Goal: Navigation & Orientation: Find specific page/section

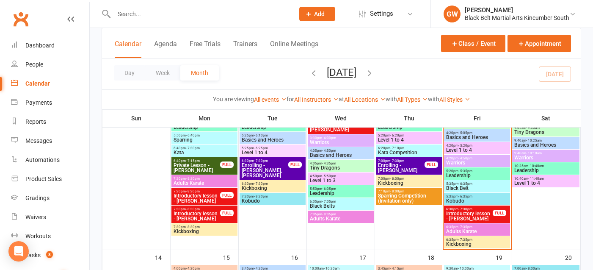
click at [465, 214] on span "Introductory lesson - [PERSON_NAME]" at bounding box center [469, 216] width 47 height 10
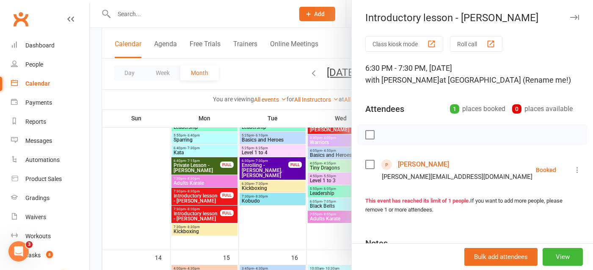
click at [418, 163] on link "[PERSON_NAME]" at bounding box center [423, 164] width 51 height 14
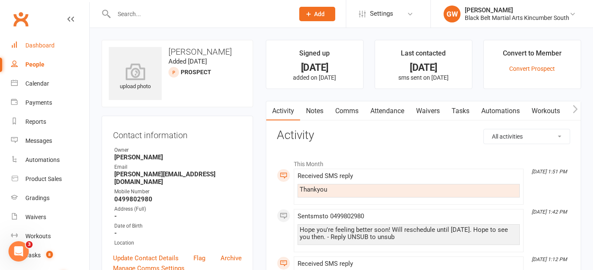
click at [49, 44] on div "Dashboard" at bounding box center [39, 45] width 29 height 7
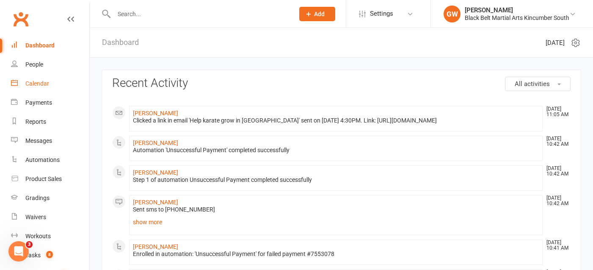
click at [37, 87] on div "Calendar" at bounding box center [37, 83] width 24 height 7
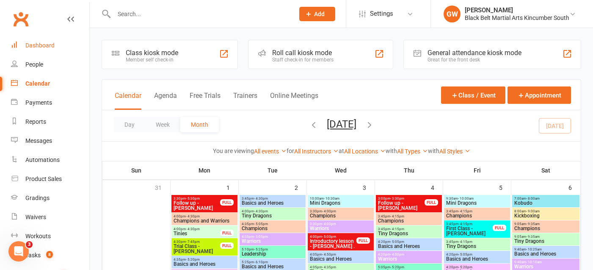
click at [41, 50] on link "Dashboard" at bounding box center [50, 45] width 78 height 19
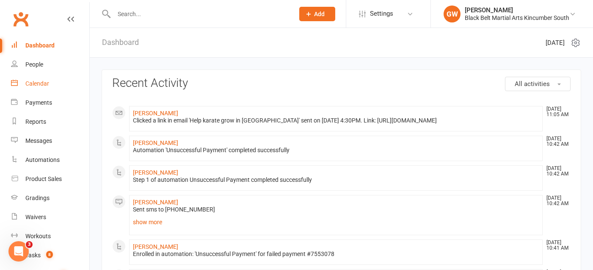
click at [39, 85] on div "Calendar" at bounding box center [37, 83] width 24 height 7
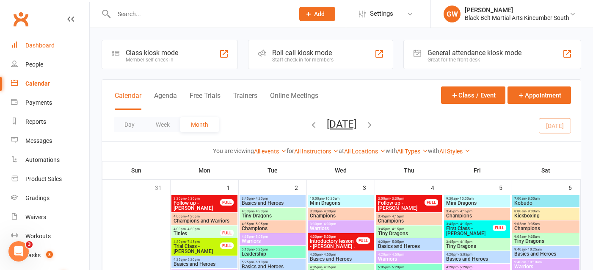
click at [41, 42] on div "Dashboard" at bounding box center [39, 45] width 29 height 7
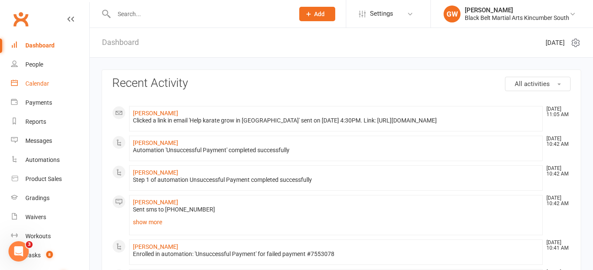
click at [44, 81] on div "Calendar" at bounding box center [37, 83] width 24 height 7
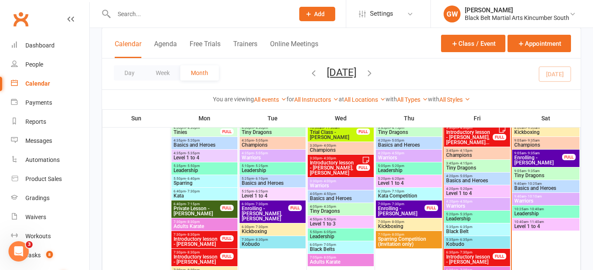
scroll to position [262, 0]
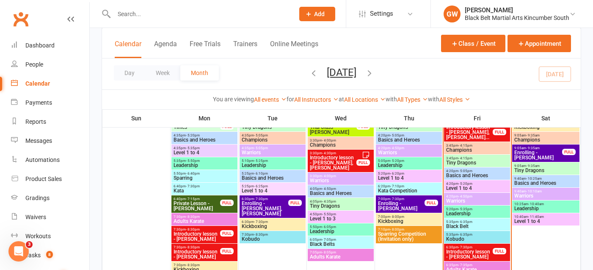
click at [542, 150] on span "Enrolling - [PERSON_NAME]" at bounding box center [538, 155] width 49 height 10
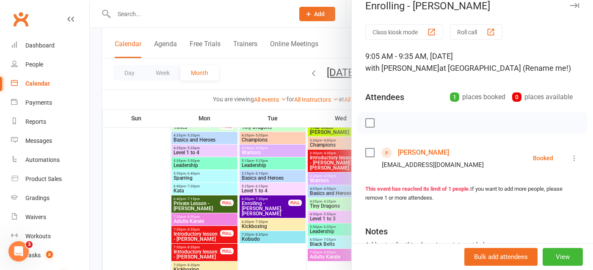
scroll to position [0, 0]
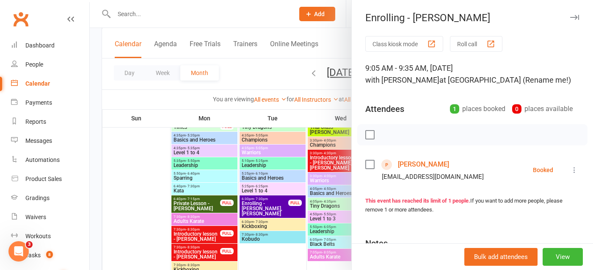
click at [574, 15] on icon "button" at bounding box center [574, 17] width 9 height 5
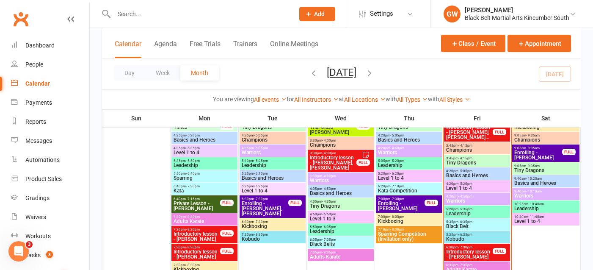
click at [526, 154] on span "Enrolling - [PERSON_NAME]" at bounding box center [538, 155] width 49 height 10
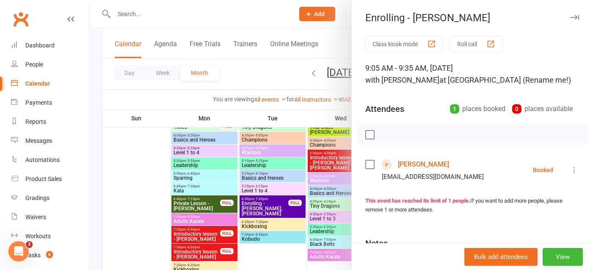
click at [573, 18] on icon "button" at bounding box center [574, 17] width 9 height 5
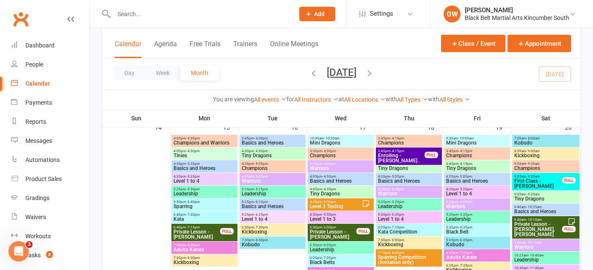
scroll to position [431, 0]
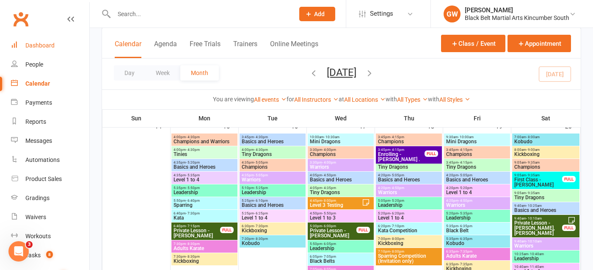
click at [35, 49] on div "Dashboard" at bounding box center [39, 45] width 29 height 7
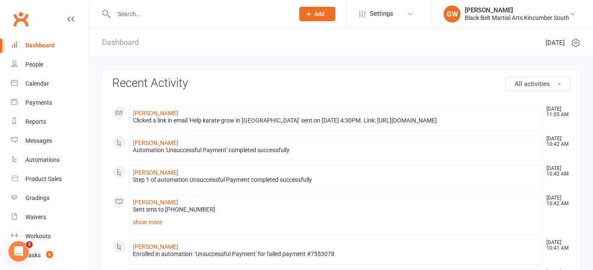
click at [44, 44] on div "Dashboard" at bounding box center [39, 45] width 29 height 7
